Goal: Check status: Check status

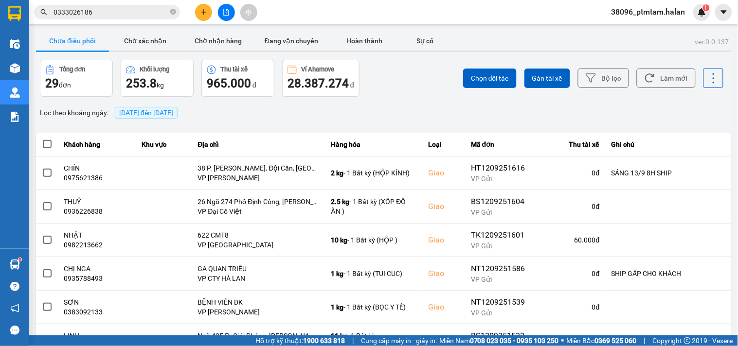
click at [418, 100] on div "ver: 0.0.137 Chưa điều phối Chờ xác nhận Chờ nhận hàng Đang vận chuyển Hoàn thà…" at bounding box center [383, 269] width 699 height 481
click at [665, 70] on button "Làm mới" at bounding box center [666, 78] width 59 height 20
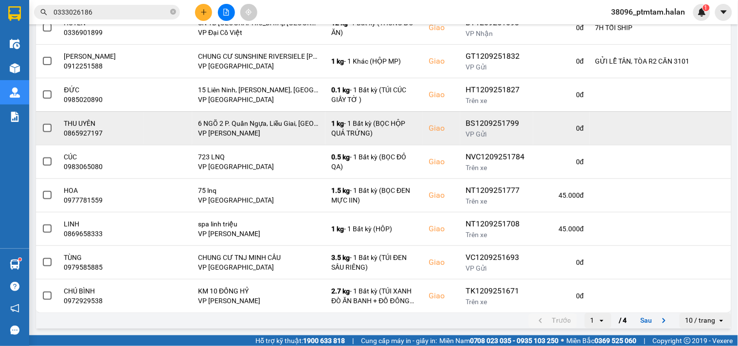
scroll to position [17, 0]
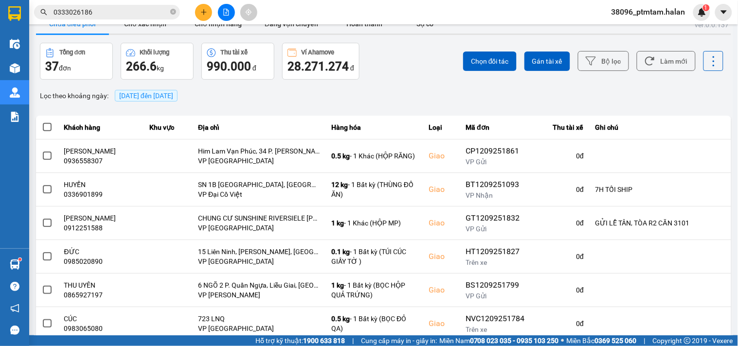
click at [410, 89] on div "Lọc theo khoảng ngày : [DATE] đến [DATE]" at bounding box center [383, 96] width 695 height 17
click at [229, 96] on div "Lọc theo khoảng ngày : 12/09/2025 đến 12/09/2025" at bounding box center [383, 96] width 695 height 17
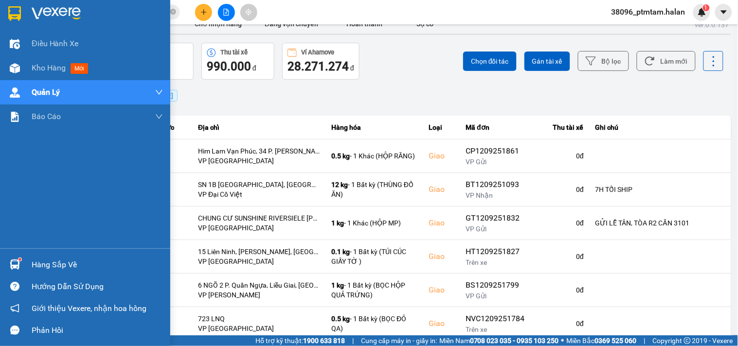
click at [29, 263] on div "Hàng sắp về" at bounding box center [85, 265] width 170 height 22
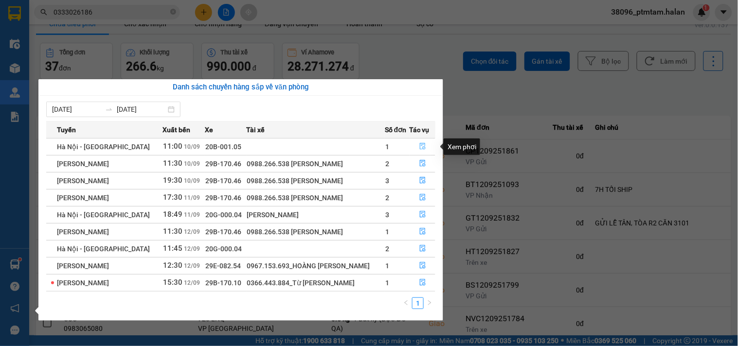
click at [422, 143] on icon "file-done" at bounding box center [422, 146] width 7 height 7
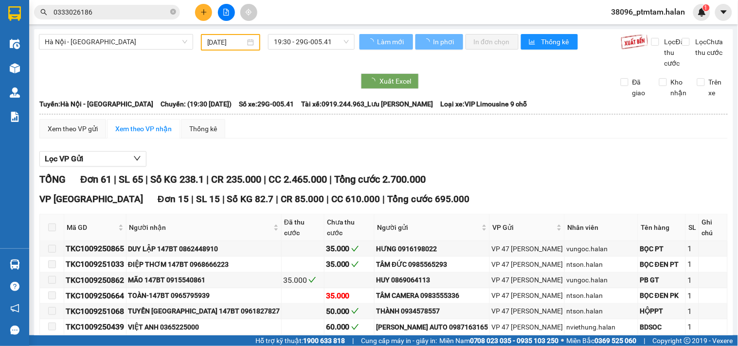
type input "10/09/2025"
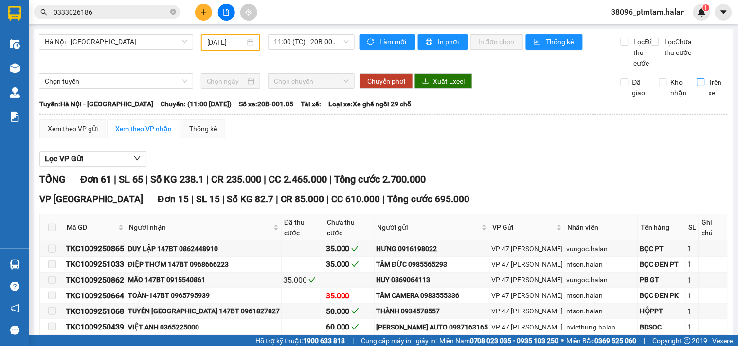
click at [697, 86] on input "Trên xe" at bounding box center [701, 82] width 8 height 8
checkbox input "true"
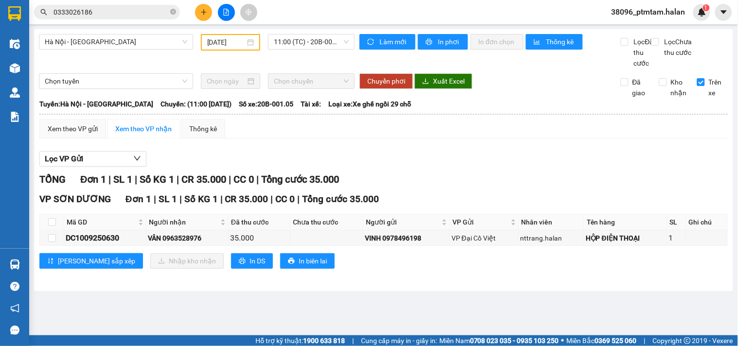
drag, startPoint x: 169, startPoint y: 323, endPoint x: 174, endPoint y: 289, distance: 34.3
click at [170, 323] on main "Hà Nội - Tuyên Quang 10/09/2025 11:00 (TC) - 20B-001.05 Làm mới In phơi In đơn …" at bounding box center [369, 168] width 738 height 336
click at [79, 13] on input "0333026186" at bounding box center [111, 12] width 115 height 11
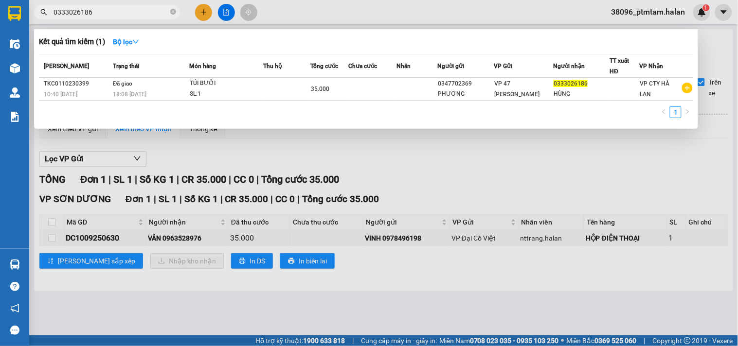
click at [79, 13] on input "0333026186" at bounding box center [111, 12] width 115 height 11
paste input "981883478"
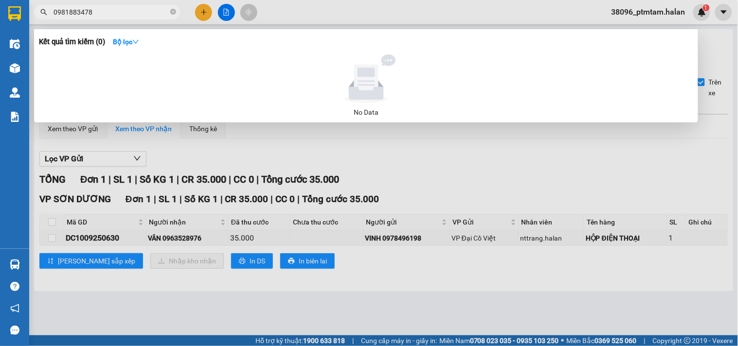
click at [208, 328] on div at bounding box center [369, 173] width 738 height 346
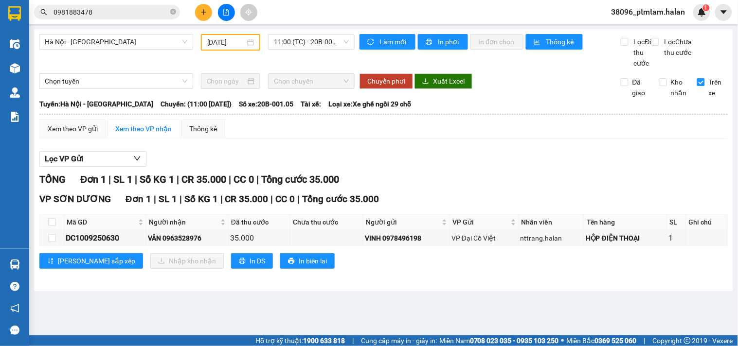
click at [455, 167] on div "Lọc VP Gửi" at bounding box center [383, 159] width 689 height 16
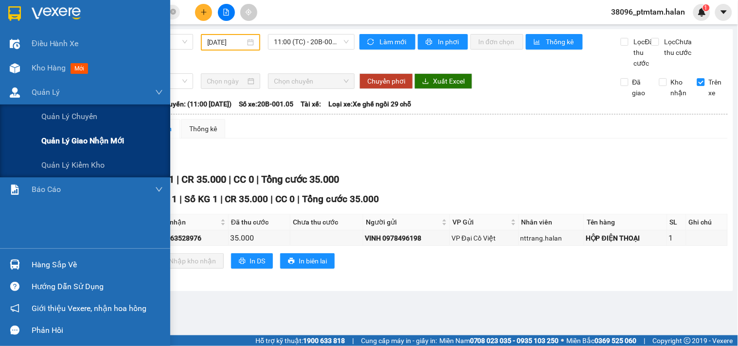
click at [92, 140] on span "Quản lý giao nhận mới" at bounding box center [82, 141] width 83 height 12
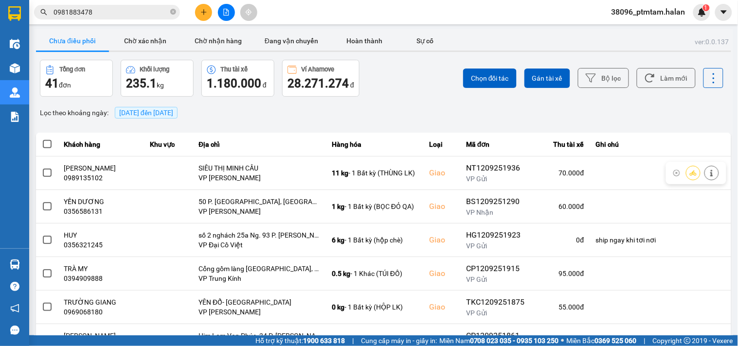
click at [425, 112] on div "Lọc theo khoảng ngày : 12/09/2025 đến 12/09/2025" at bounding box center [383, 113] width 695 height 17
click at [648, 85] on button "Làm mới" at bounding box center [666, 78] width 59 height 20
click at [400, 91] on div "Chọn đối tác Gán tài xế Bộ lọc Làm mới" at bounding box center [553, 78] width 342 height 37
click at [96, 16] on input "0981883478" at bounding box center [111, 12] width 115 height 11
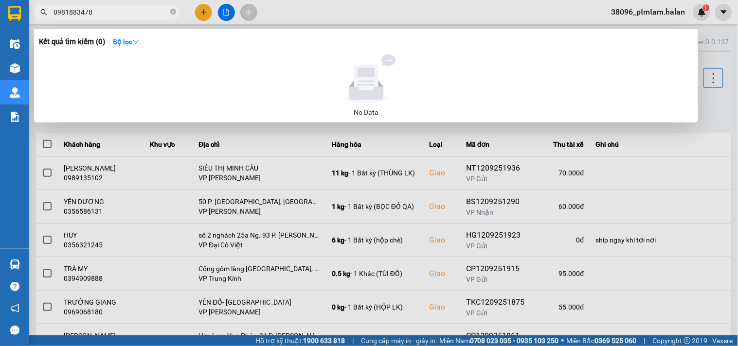
click at [98, 16] on input "0981883478" at bounding box center [111, 12] width 115 height 11
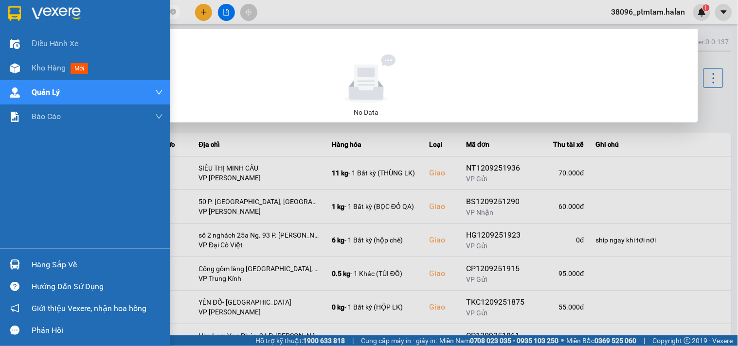
click at [0, 205] on div "Điều hành xe Kho hàng mới Quản Lý Quản lý chuyến Quản lý giao nhận mới Quản lý …" at bounding box center [85, 140] width 170 height 217
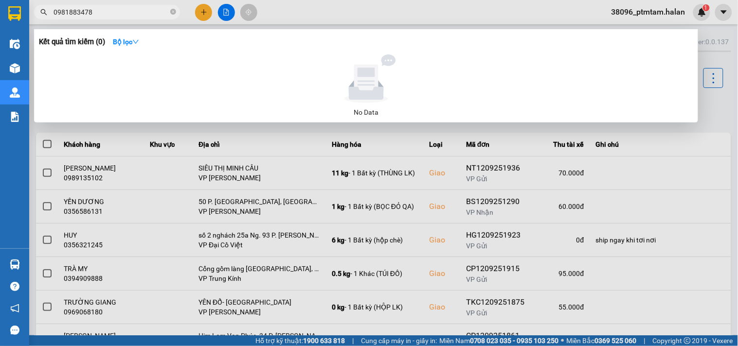
click at [93, 14] on input "0981883478" at bounding box center [111, 12] width 115 height 11
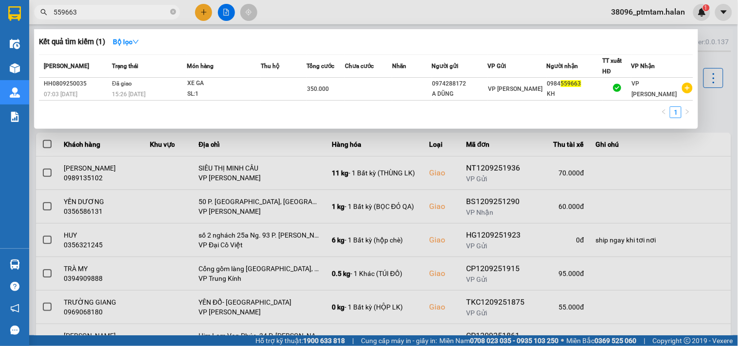
type input "559663"
click at [377, 17] on div at bounding box center [369, 173] width 738 height 346
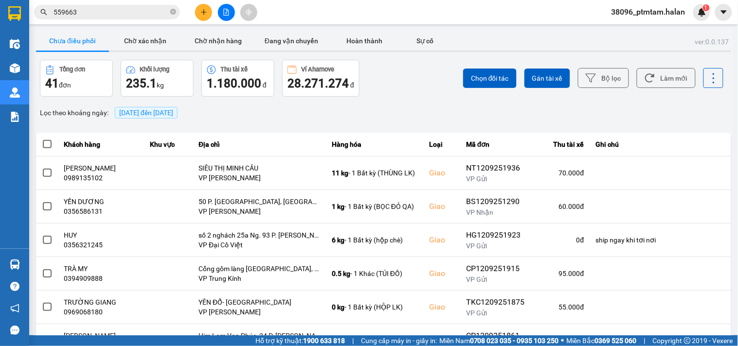
click at [376, 57] on div "ver: 0.0.137 Chưa điều phối Chờ xác nhận Chờ nhận hàng Đang vận chuyển Hoàn thà…" at bounding box center [383, 269] width 699 height 481
click at [662, 72] on button "Làm mới" at bounding box center [666, 78] width 59 height 20
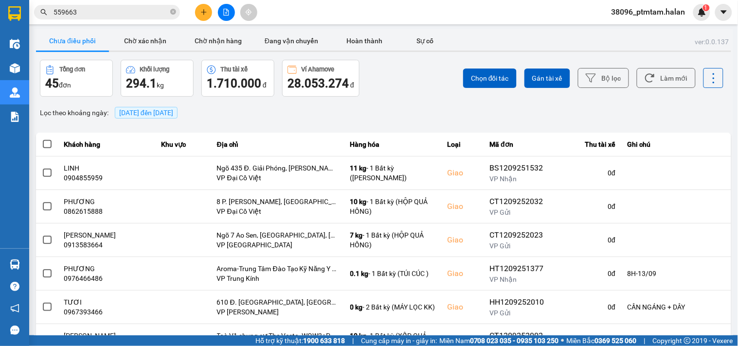
click at [513, 112] on div "Lọc theo khoảng ngày : 12/09/2025 đến 12/09/2025" at bounding box center [383, 113] width 695 height 17
click at [393, 103] on div "ver: 0.0.137 Chưa điều phối Chờ xác nhận Chờ nhận hàng Đang vận chuyển Hoàn thà…" at bounding box center [383, 269] width 699 height 481
click at [650, 82] on button "Làm mới" at bounding box center [666, 78] width 59 height 20
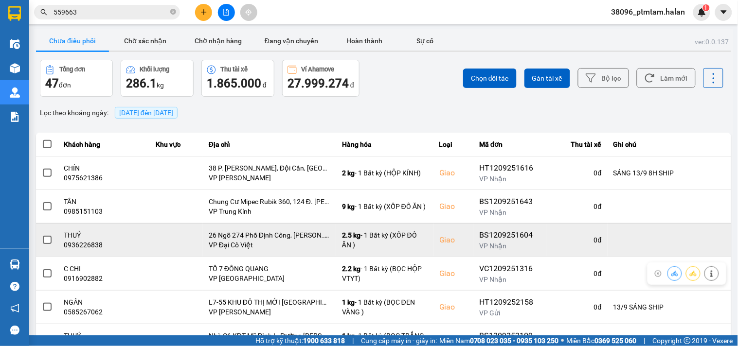
scroll to position [179, 0]
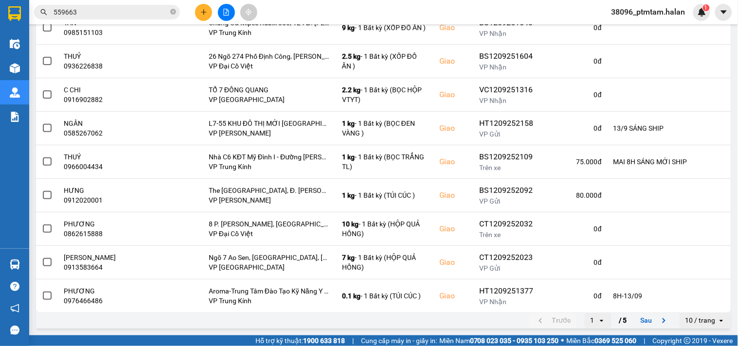
click at [525, 6] on div "Kết quả tìm kiếm ( 1 ) Bộ lọc Mã ĐH Trạng thái Món hàng Thu hộ Tổng cước Chưa c…" at bounding box center [369, 12] width 738 height 24
